Goal: Task Accomplishment & Management: Use online tool/utility

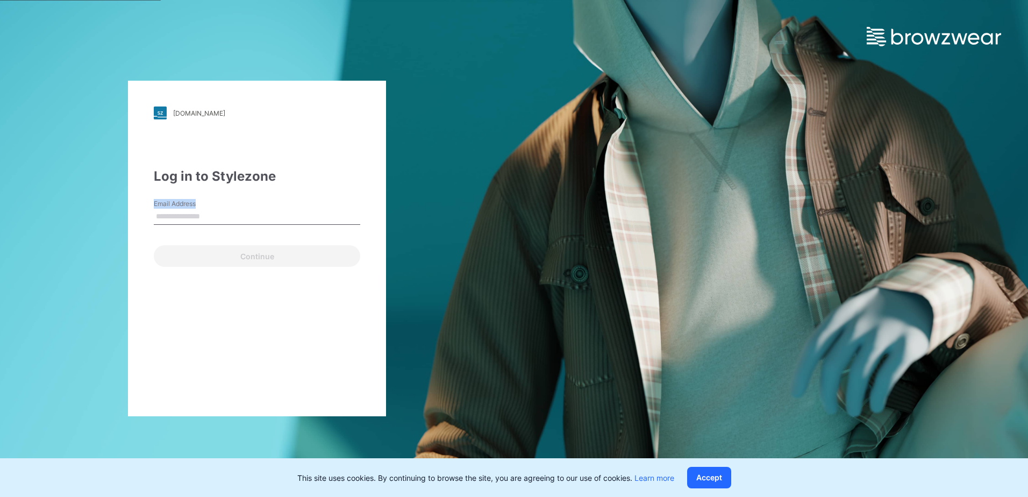
click at [211, 210] on div "Email Address" at bounding box center [257, 215] width 206 height 32
click at [204, 217] on input "Email Address" at bounding box center [257, 217] width 206 height 16
type input "**********"
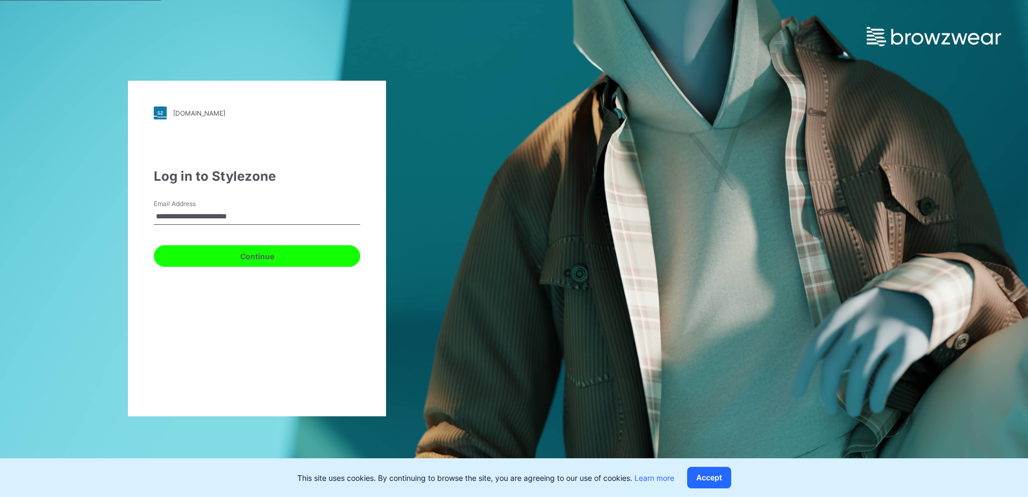
click at [227, 255] on button "Continue" at bounding box center [257, 256] width 206 height 22
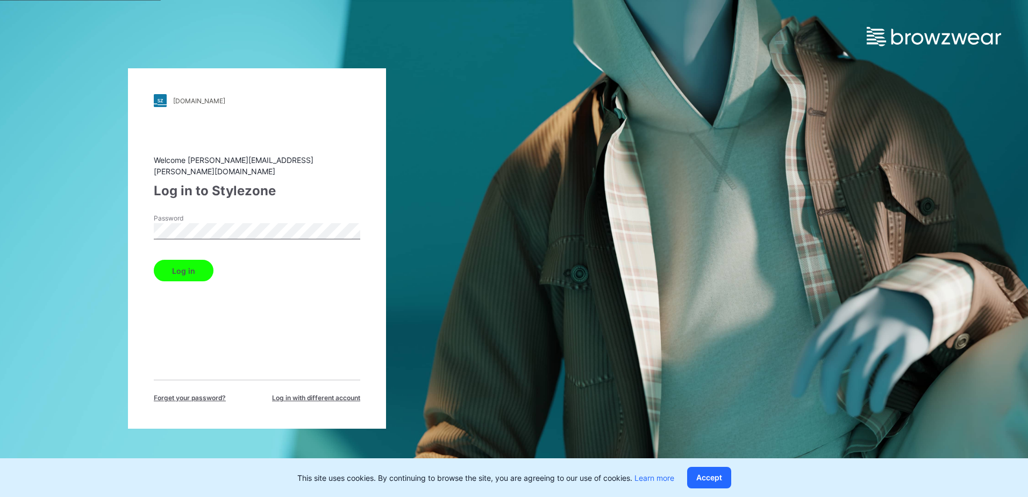
click at [187, 267] on button "Log in" at bounding box center [184, 271] width 60 height 22
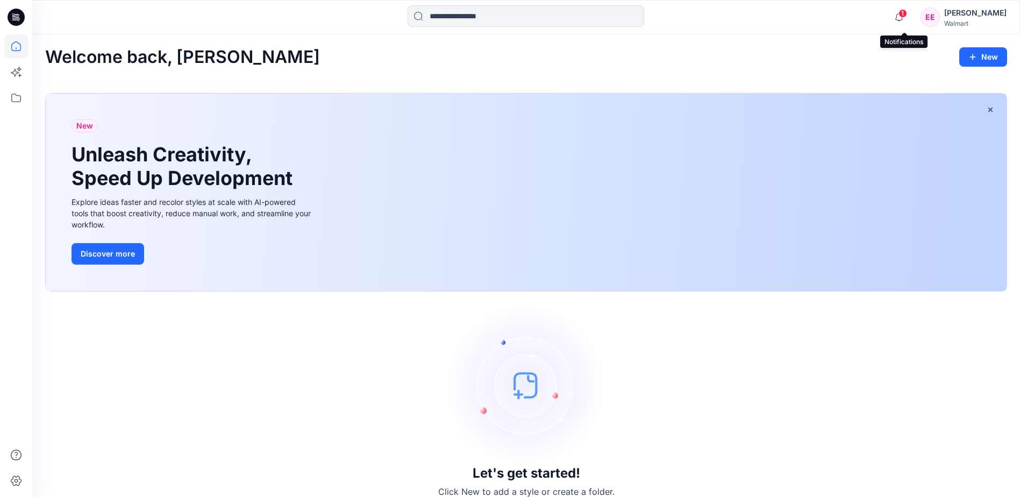
click at [907, 17] on span "1" at bounding box center [903, 13] width 9 height 9
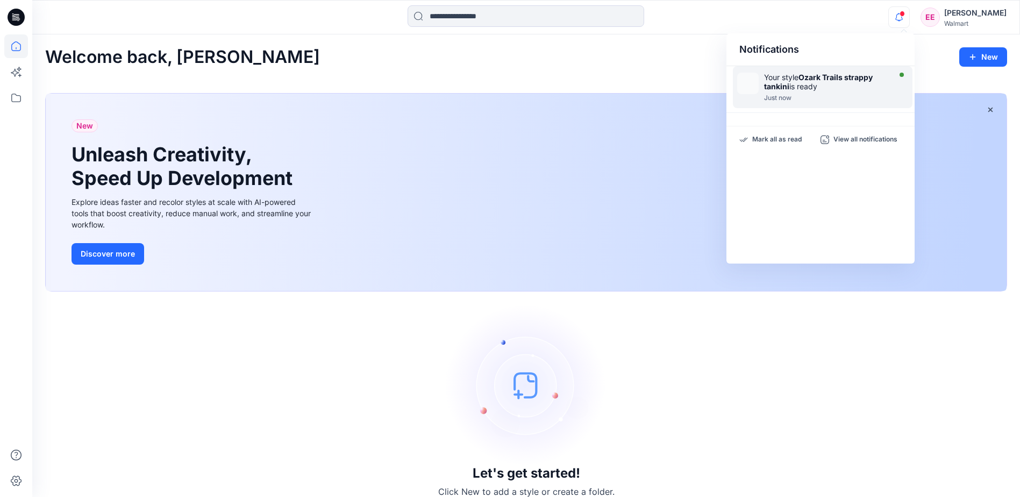
click at [804, 82] on div "Your style Ozark Trails strappy tankini is ready" at bounding box center [826, 82] width 124 height 18
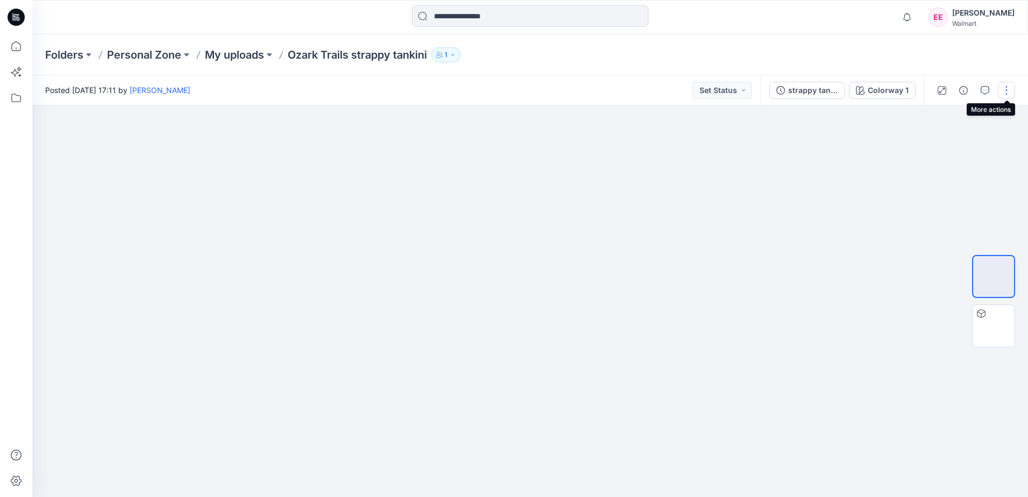
click at [1007, 97] on button "button" at bounding box center [1006, 90] width 17 height 17
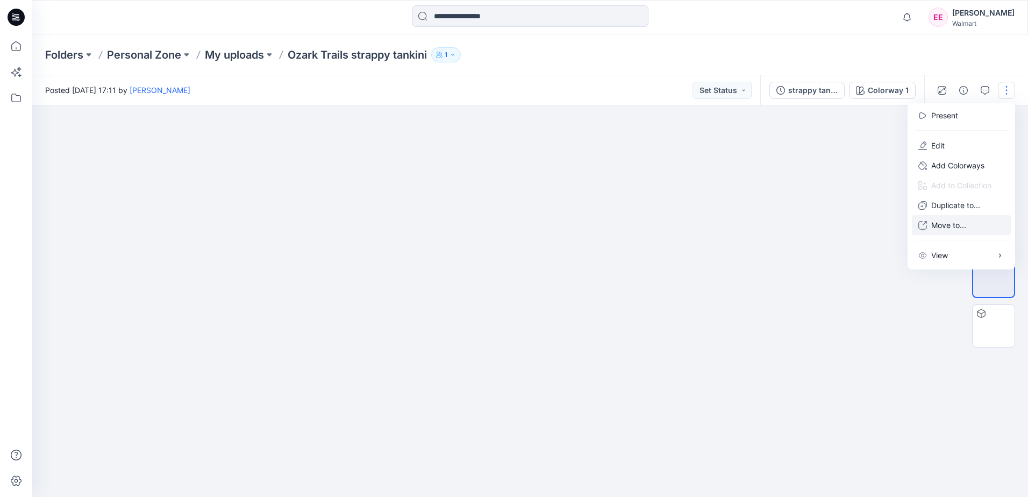
click at [941, 227] on p "Move to..." at bounding box center [948, 224] width 35 height 11
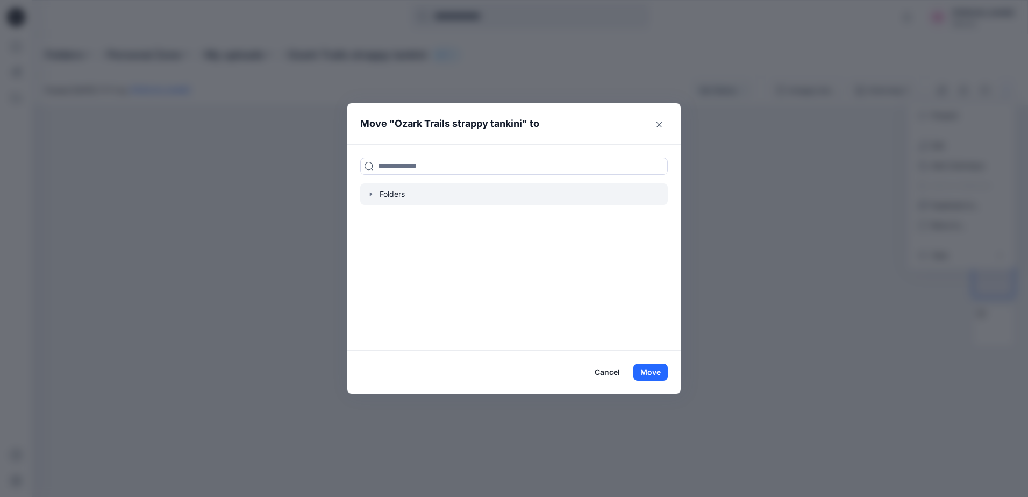
click at [369, 202] on div at bounding box center [514, 194] width 308 height 22
click at [373, 195] on icon "button" at bounding box center [371, 194] width 9 height 9
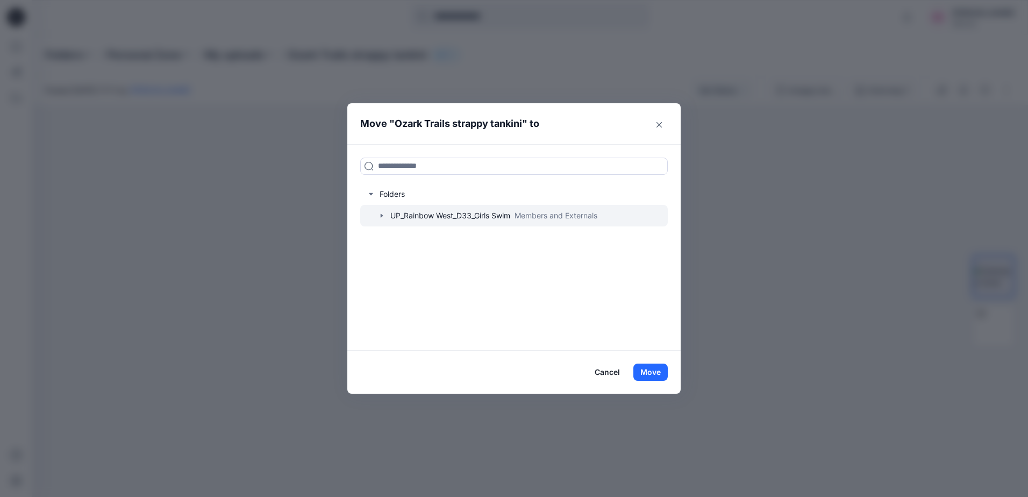
click at [400, 215] on div at bounding box center [514, 216] width 308 height 22
click at [661, 371] on button "Move" at bounding box center [650, 372] width 34 height 17
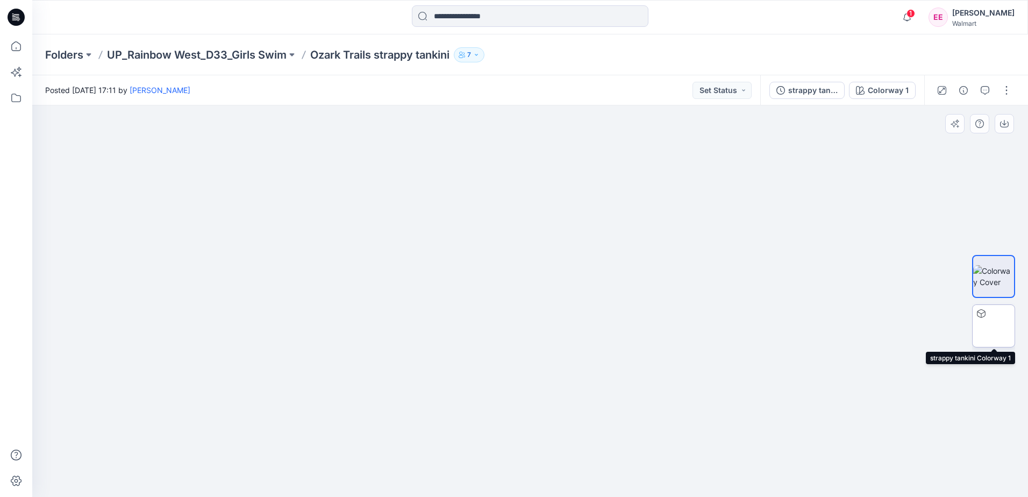
click at [994, 326] on img at bounding box center [994, 326] width 0 height 0
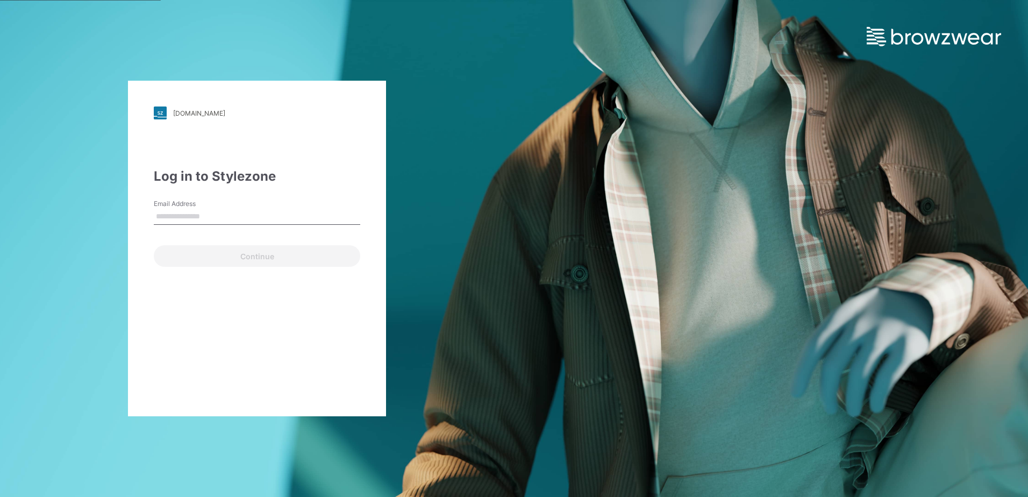
click at [260, 223] on input "Email Address" at bounding box center [257, 217] width 206 height 16
type input "**********"
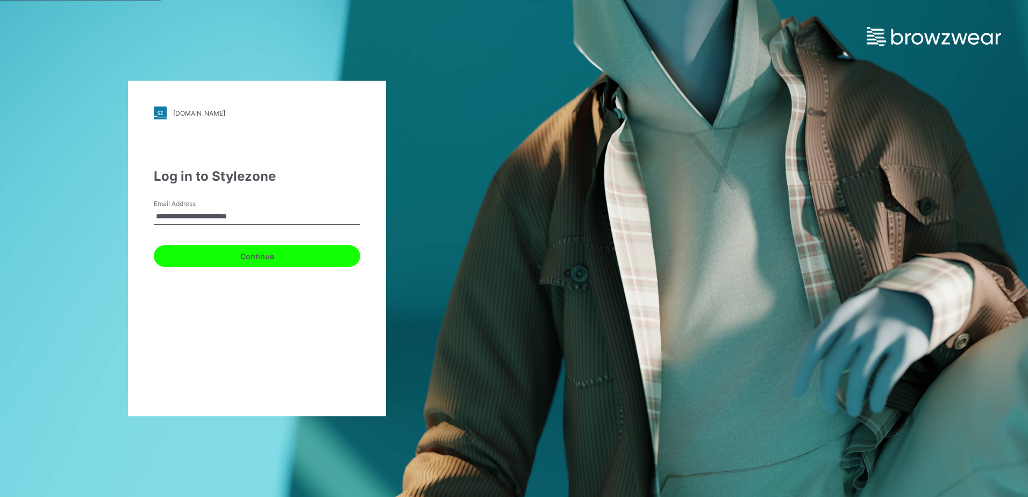
click at [255, 255] on button "Continue" at bounding box center [257, 256] width 206 height 22
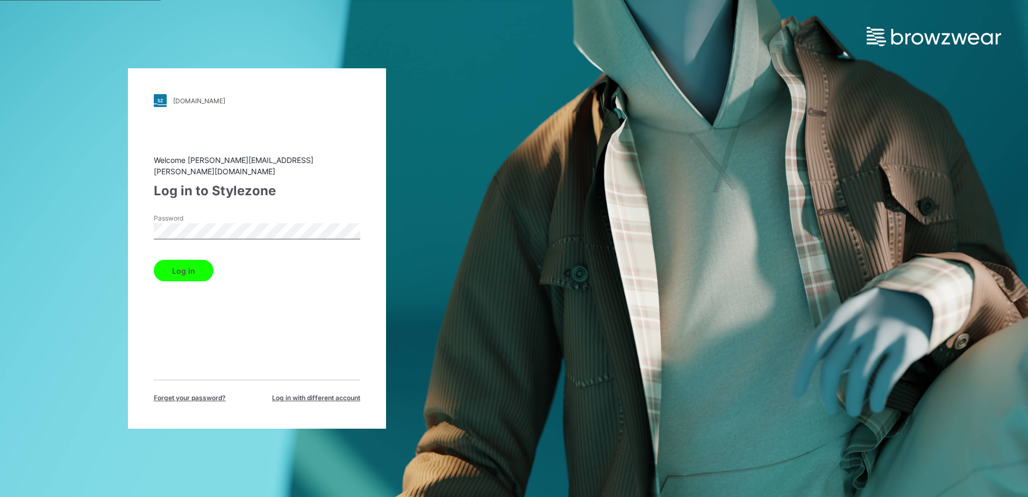
click at [199, 261] on button "Log in" at bounding box center [184, 271] width 60 height 22
